Goal: Task Accomplishment & Management: Use online tool/utility

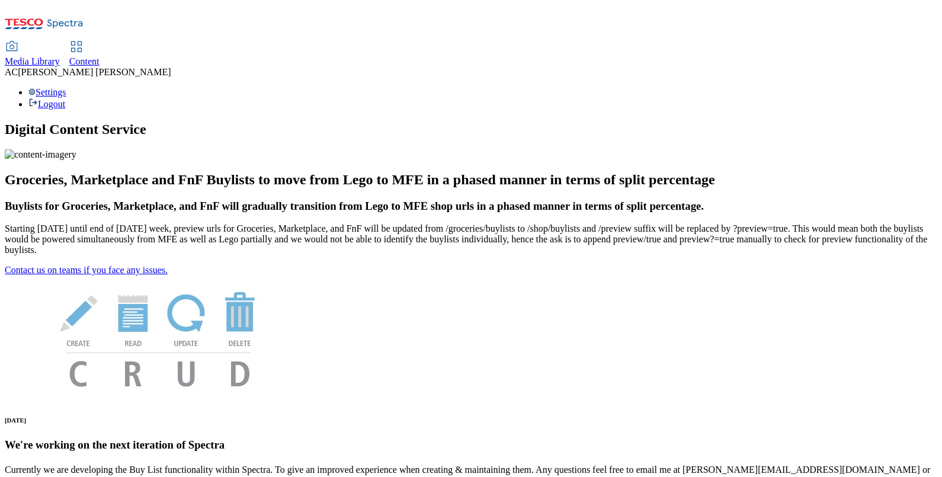
click at [100, 56] on span "Content" at bounding box center [84, 61] width 30 height 10
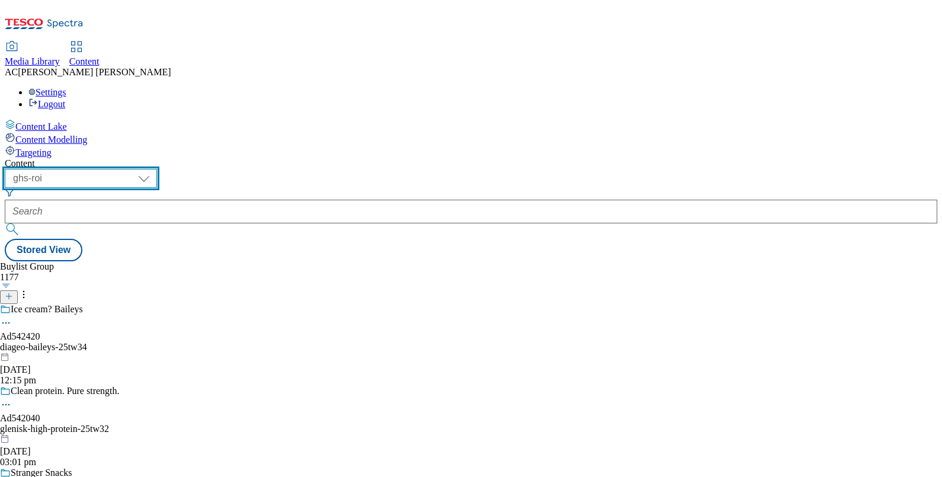
click at [157, 169] on select "ghs-roi ghs-[GEOGRAPHIC_DATA]" at bounding box center [81, 178] width 152 height 19
select select "ghs-[GEOGRAPHIC_DATA]"
click at [154, 169] on select "ghs-roi ghs-[GEOGRAPHIC_DATA]" at bounding box center [81, 178] width 152 height 19
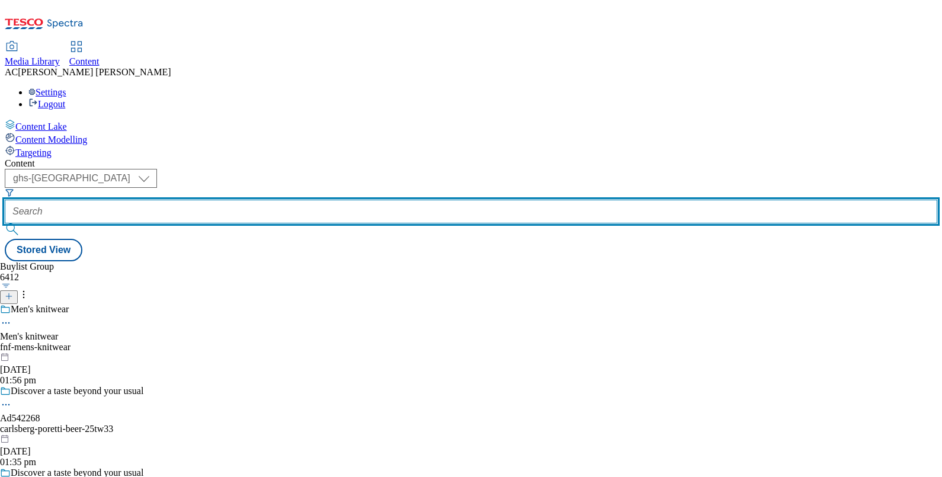
click at [272, 200] on input "text" at bounding box center [471, 212] width 932 height 24
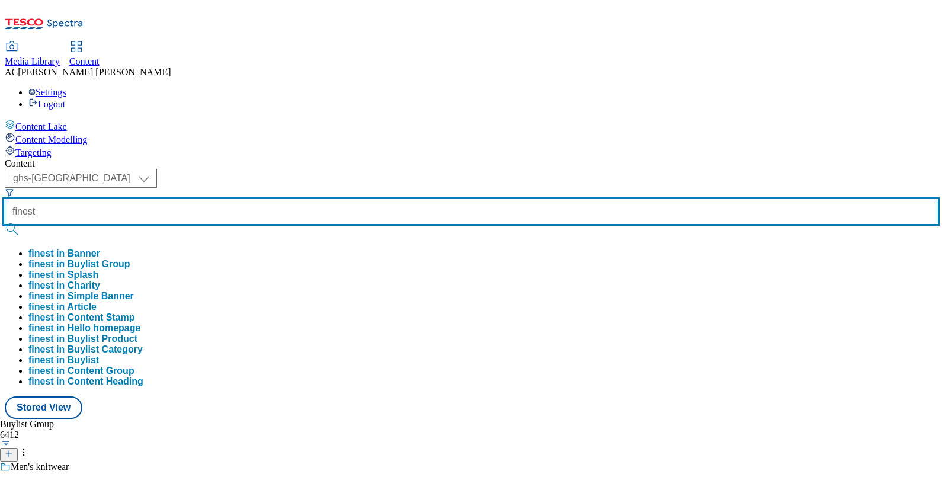
click at [5, 223] on button "submit" at bounding box center [13, 229] width 17 height 12
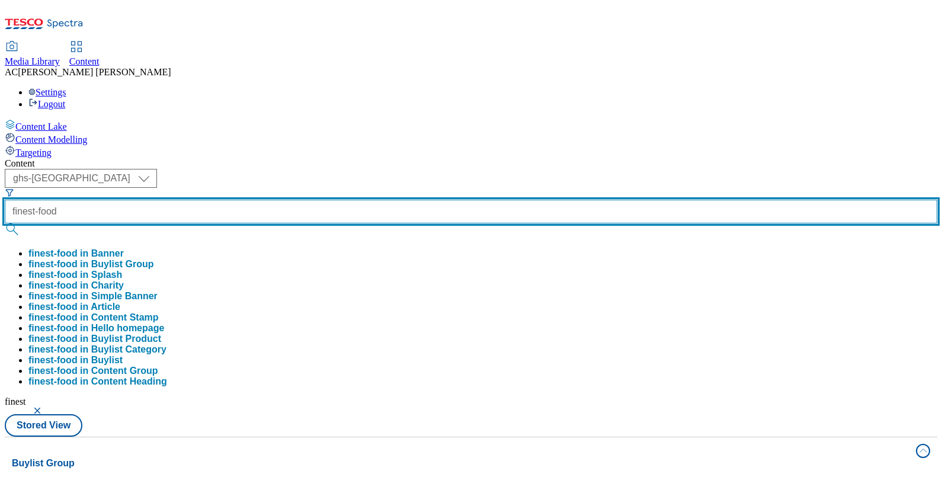
type input "finest-food"
click at [5, 223] on button "submit" at bounding box center [13, 229] width 17 height 12
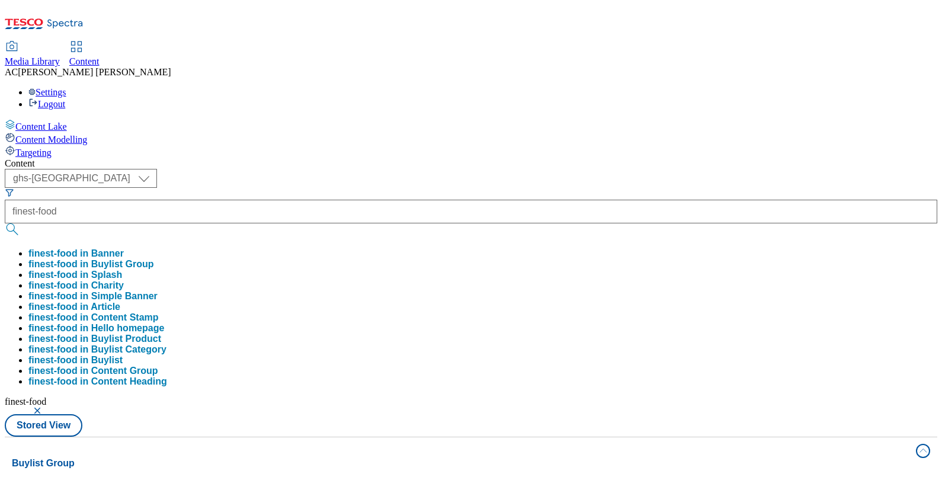
click at [575, 169] on div "( optional ) ghs-roi ghs-[GEOGRAPHIC_DATA] ghs-uk finest-food finest-food in Ba…" at bounding box center [471, 303] width 932 height 268
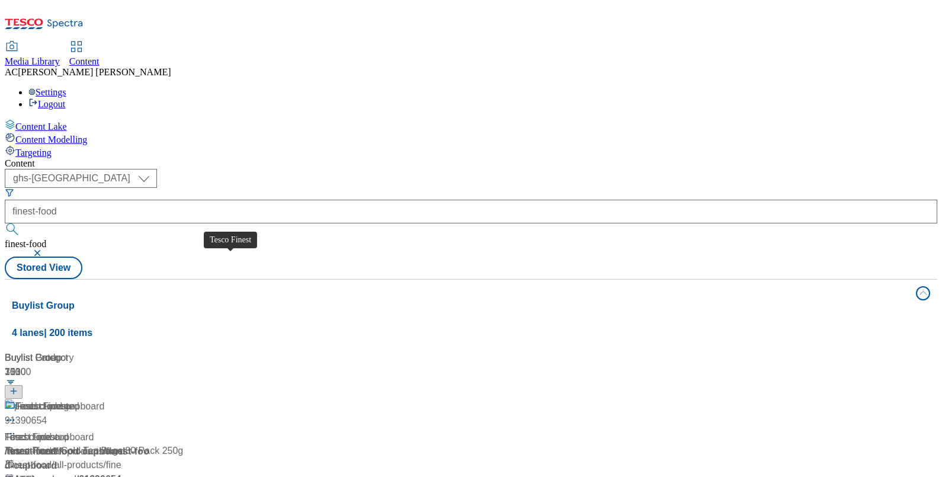
click at [58, 430] on div "Tesco Finest" at bounding box center [31, 437] width 53 height 14
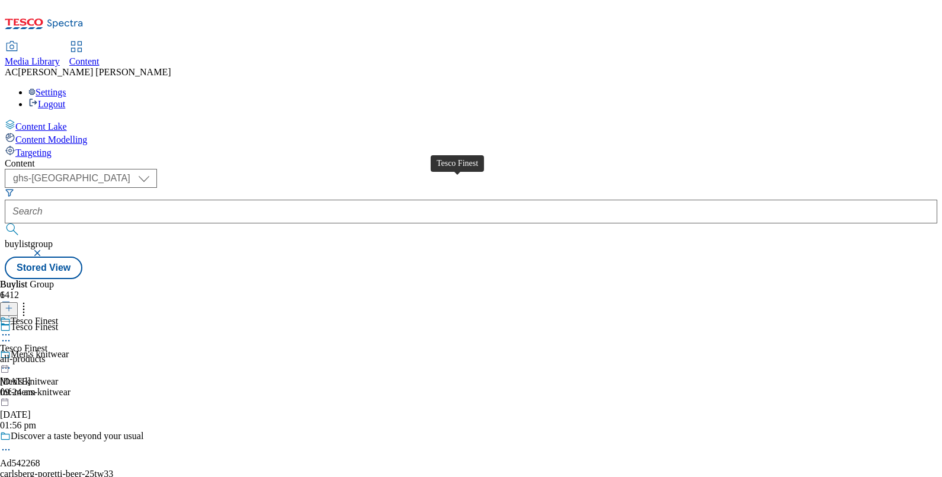
click at [58, 316] on span "Tesco Finest" at bounding box center [34, 322] width 47 height 13
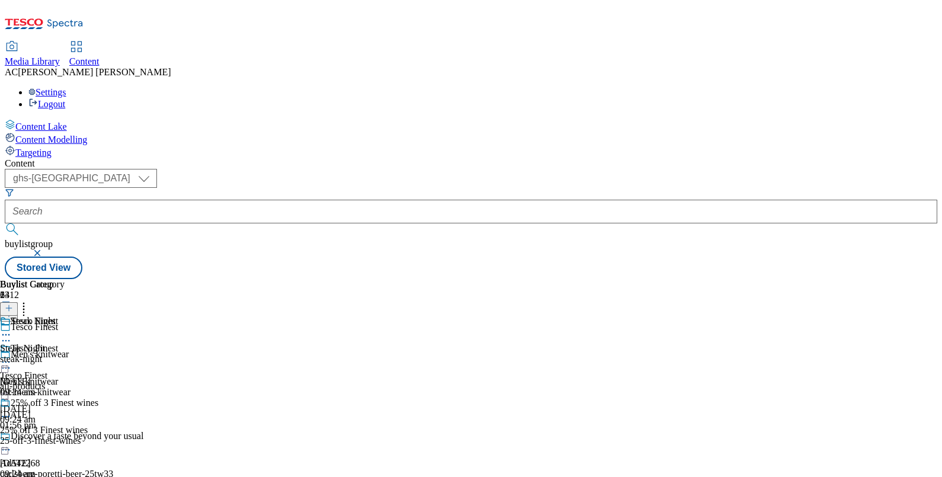
click at [12, 356] on icon at bounding box center [6, 362] width 12 height 12
click at [68, 475] on button "Publish" at bounding box center [46, 482] width 44 height 14
